Goal: Task Accomplishment & Management: Manage account settings

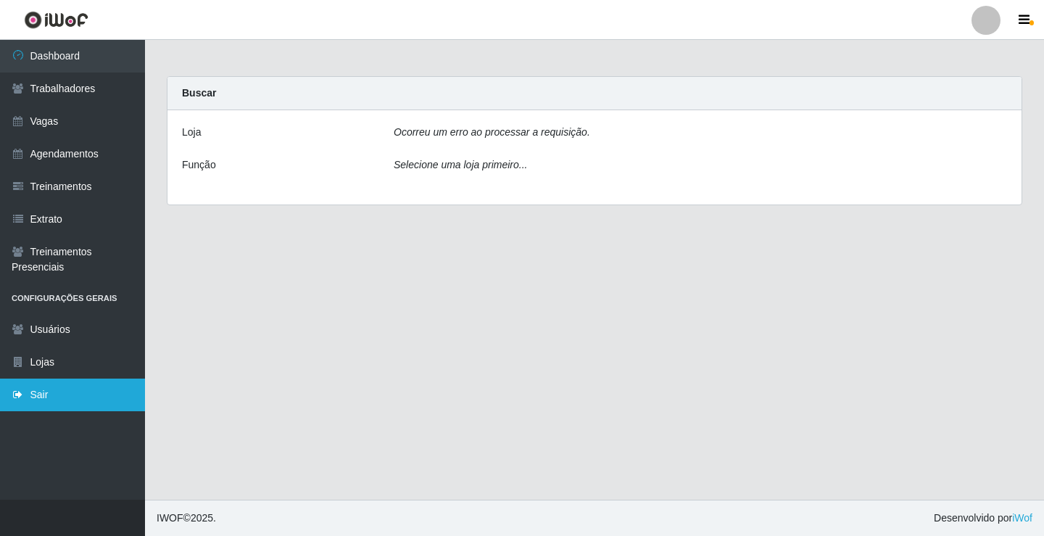
click at [62, 391] on link "Sair" at bounding box center [72, 394] width 145 height 33
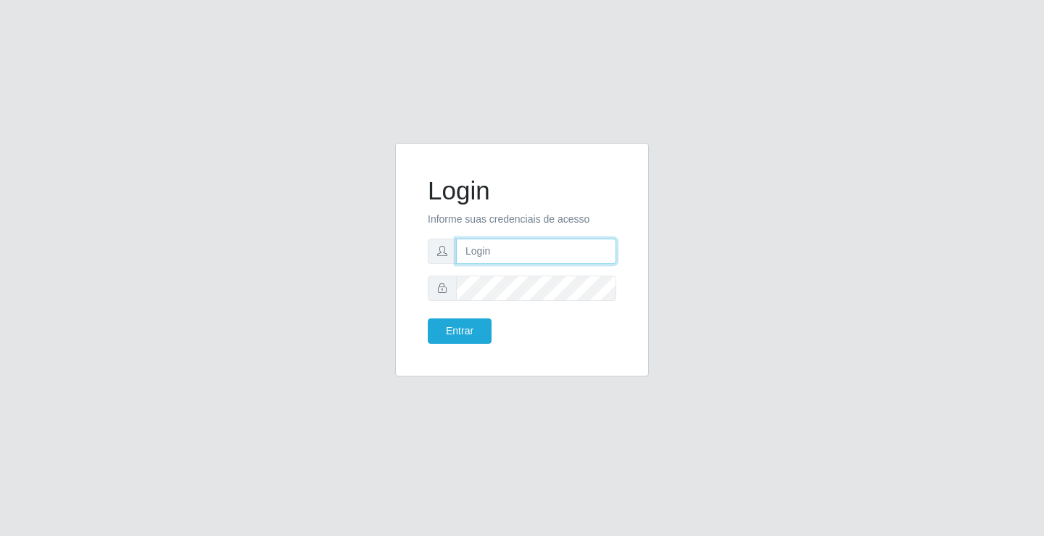
type input "ismael@sapore"
click at [453, 324] on button "Entrar" at bounding box center [460, 330] width 64 height 25
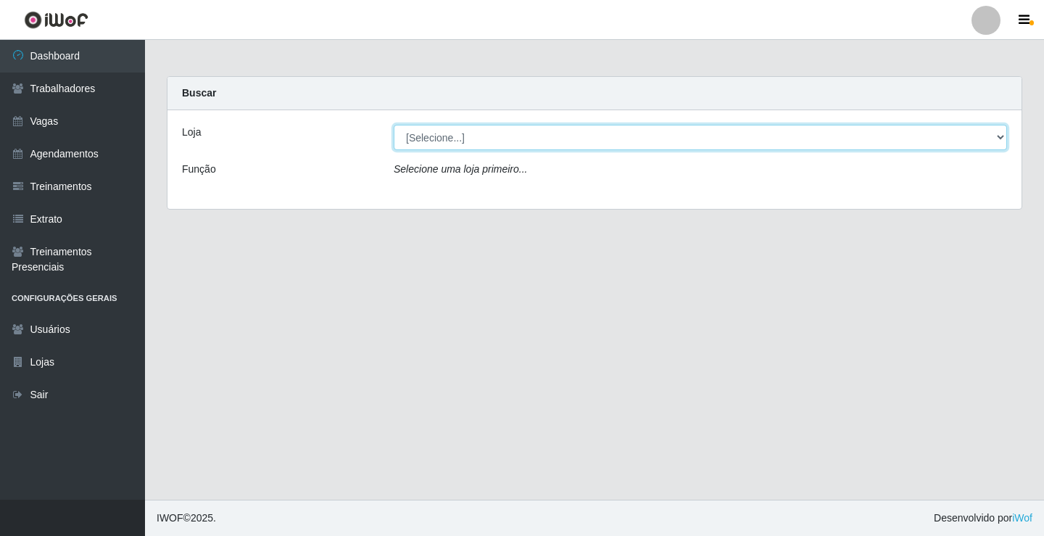
click at [457, 138] on select "[Selecione...] Sapore D'[GEOGRAPHIC_DATA]" at bounding box center [700, 137] width 613 height 25
select select "266"
click at [394, 125] on select "[Selecione...] Sapore D'[GEOGRAPHIC_DATA]" at bounding box center [700, 137] width 613 height 25
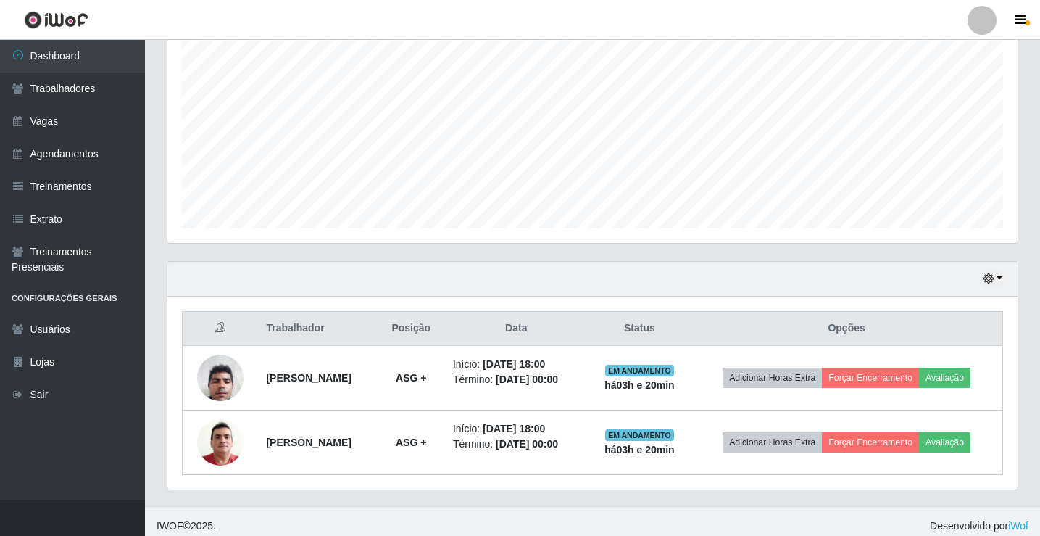
scroll to position [298, 0]
